Goal: Find specific page/section: Find specific page/section

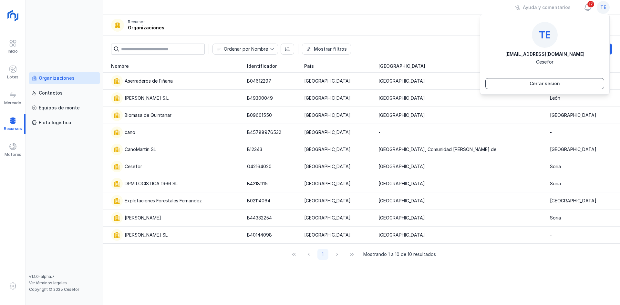
click at [550, 83] on div "Cerrar sesión" at bounding box center [545, 83] width 30 height 6
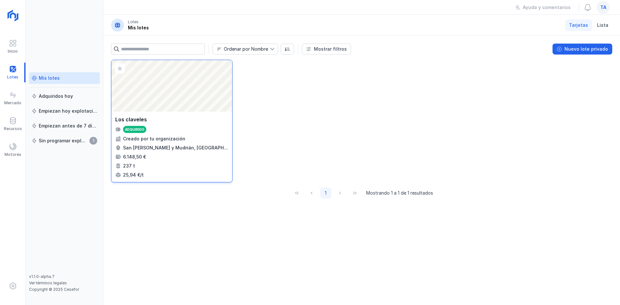
click at [207, 91] on div "Abrir lote" at bounding box center [171, 86] width 121 height 52
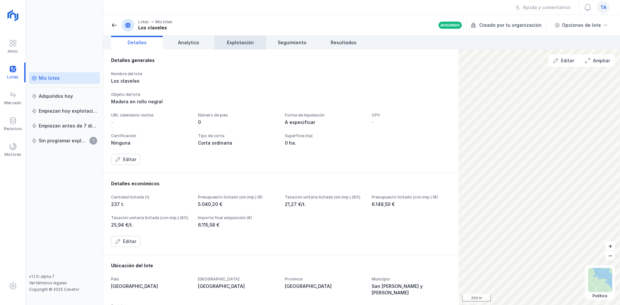
click at [245, 44] on span "Explotación" at bounding box center [240, 42] width 27 height 6
